Goal: Information Seeking & Learning: Learn about a topic

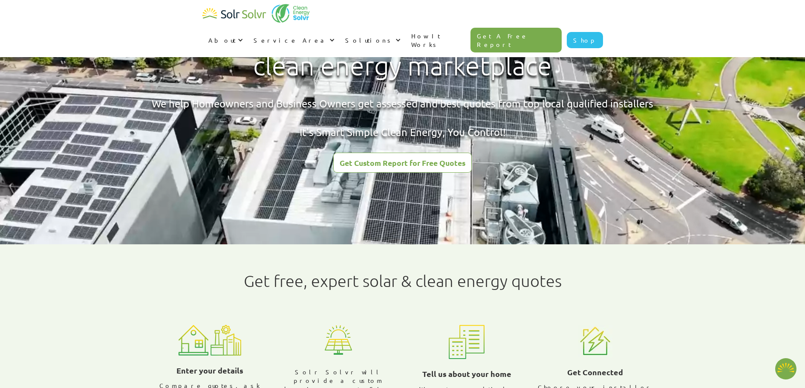
scroll to position [171, 0]
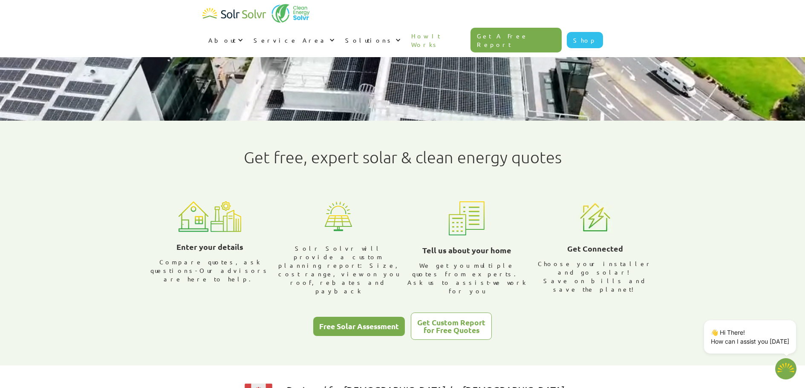
type textarea "x"
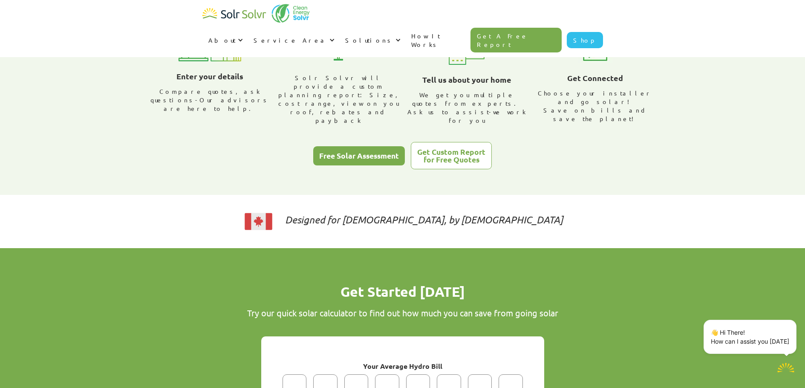
scroll to position [469, 0]
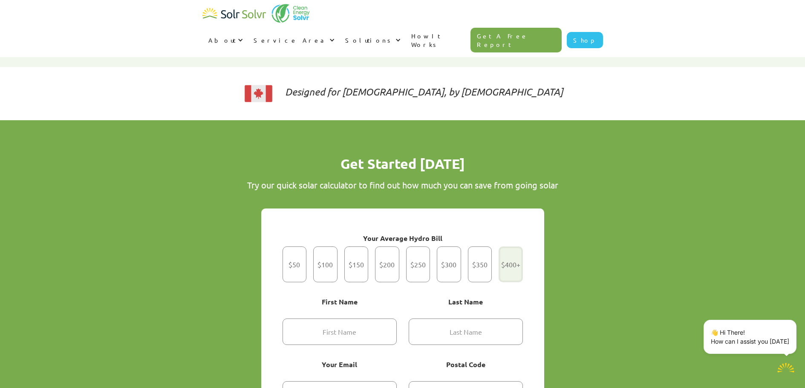
click at [509, 248] on div "Get Started" at bounding box center [511, 264] width 24 height 36
click at [509, 262] on input "$400+" at bounding box center [511, 265] width 6 height 6
radio input "true"
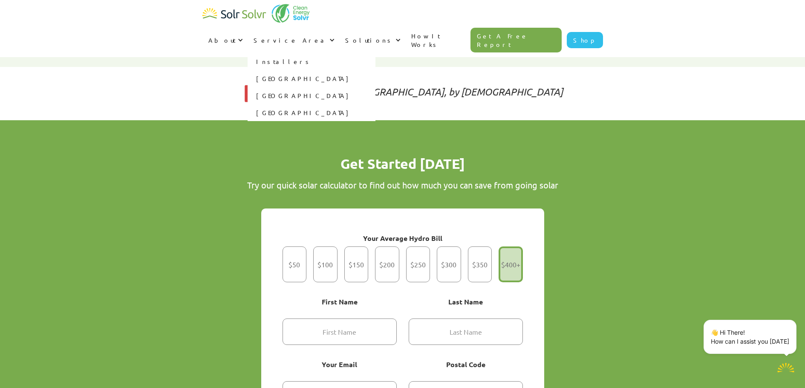
click at [376, 70] on link "[GEOGRAPHIC_DATA]" at bounding box center [312, 78] width 128 height 17
type textarea "x"
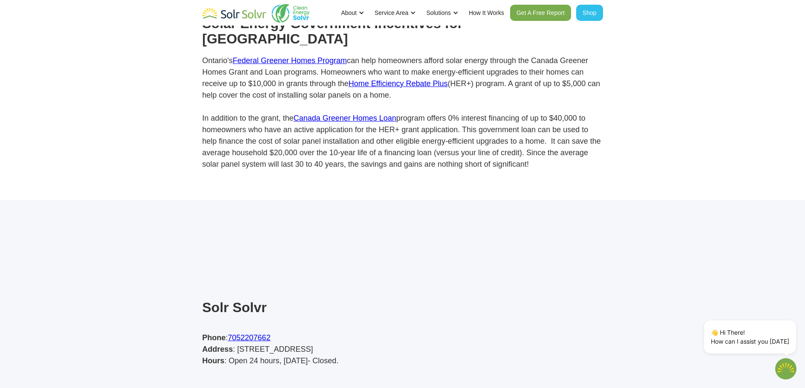
scroll to position [2430, 0]
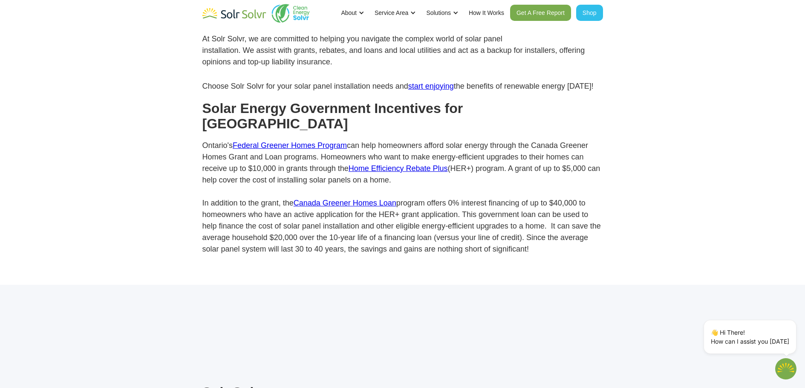
click at [325, 199] on link "Canada Greener Homes Loan" at bounding box center [345, 203] width 103 height 9
type textarea "x"
